Goal: Find specific page/section: Find specific page/section

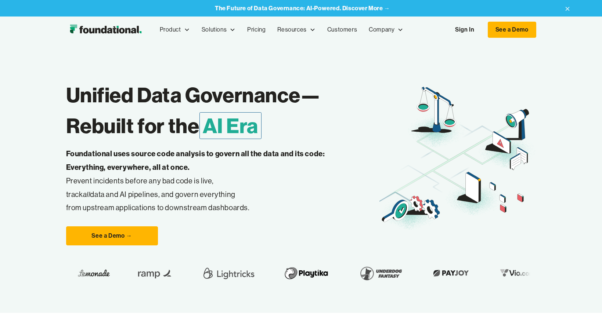
click at [111, 31] on img "home" at bounding box center [105, 29] width 79 height 15
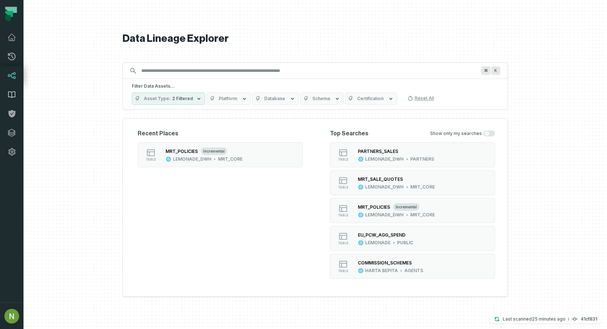
click at [12, 95] on icon at bounding box center [11, 95] width 7 height 6
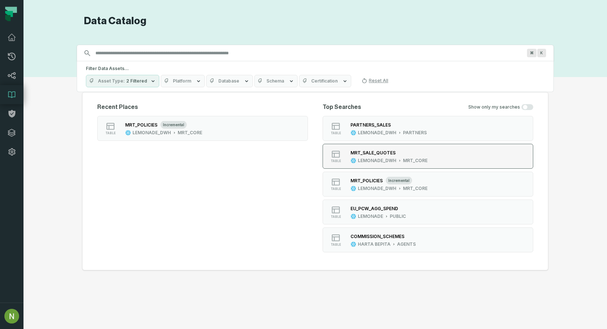
click at [367, 150] on div "MRT_SALE_QUOTES" at bounding box center [373, 153] width 45 height 6
